Goal: Task Accomplishment & Management: Manage account settings

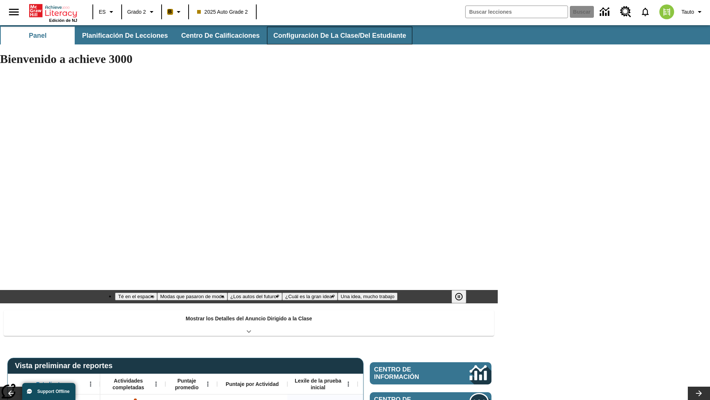
click at [335, 36] on span "Configuración de la clase/del estudiante" at bounding box center [339, 35] width 133 height 9
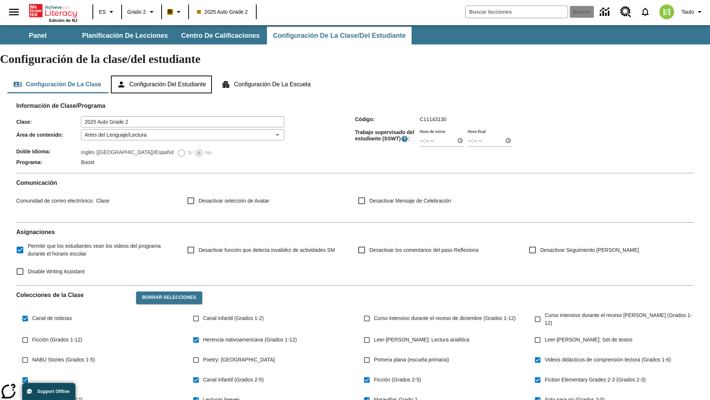
click at [165, 75] on button "Configuración del estudiante" at bounding box center [161, 84] width 101 height 18
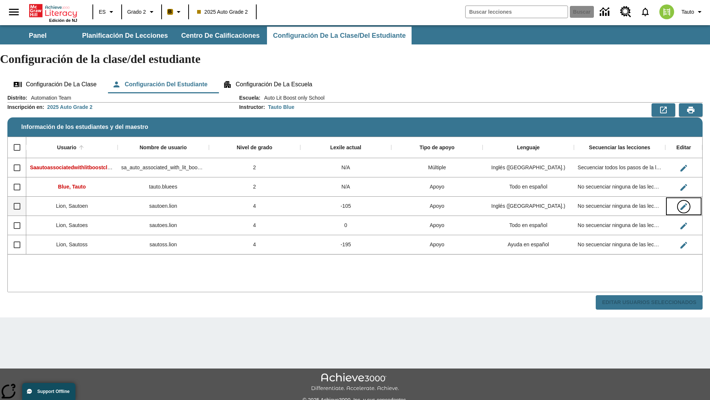
click at [684, 203] on icon "Editar Usuario" at bounding box center [684, 206] width 7 height 7
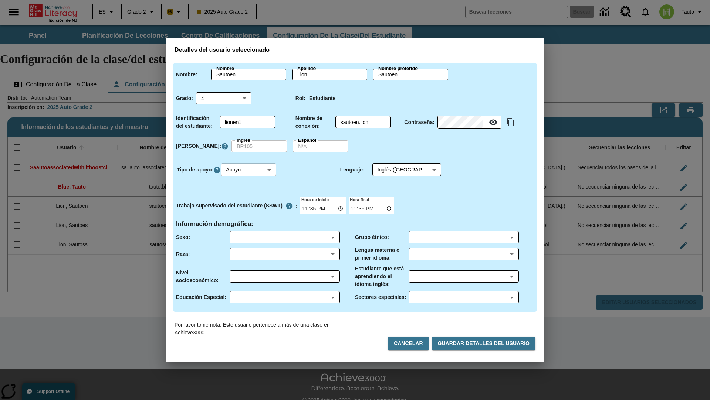
click at [250, 169] on body "Saltar al contenido principal Edición de NJ ES Grado 2 B 2025 Auto Grade 2 Busc…" at bounding box center [355, 220] width 710 height 391
click at [250, 197] on li "Apoyo" at bounding box center [249, 197] width 55 height 12
click at [400, 169] on body "Saltar al contenido principal Edición de NJ ES Grado 2 B 2025 Auto Grade 2 Busc…" at bounding box center [355, 220] width 710 height 391
click at [250, 169] on body "Saltar al contenido principal Edición de NJ ES Grado 2 B 2025 Auto Grade 2 Busc…" at bounding box center [355, 220] width 710 height 391
click at [251, 169] on body "Saltar al contenido principal Edición de NJ ES Grado 2 B 2025 Auto Grade 2 Busc…" at bounding box center [355, 220] width 710 height 391
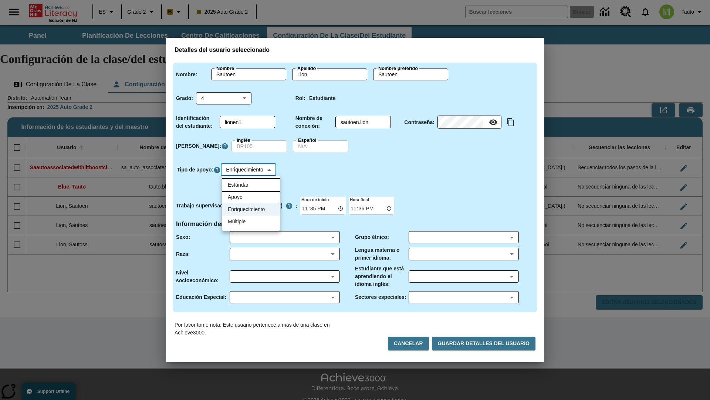
click at [251, 185] on li "Estándar" at bounding box center [251, 185] width 58 height 12
type input "0"
click at [250, 169] on body "Saltar al contenido principal Edición de NJ ES Grado 2 B 2025 Auto Grade 2 Busc…" at bounding box center [355, 220] width 710 height 391
click at [250, 221] on li "Múltiple" at bounding box center [249, 221] width 55 height 12
